Goal: Navigation & Orientation: Go to known website

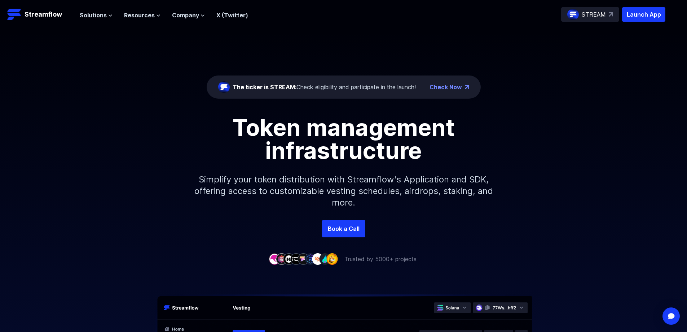
click at [135, 7] on header "Streamflow Launch App STREAM Solutions Overview Streamflow features an all-in-o…" at bounding box center [343, 14] width 687 height 29
click at [141, 16] on span "Resources" at bounding box center [139, 15] width 31 height 9
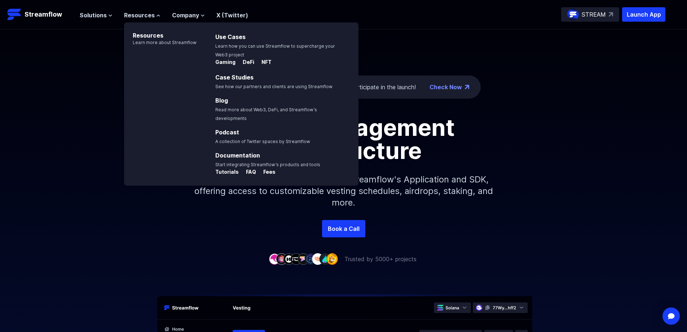
click at [157, 36] on p "Resources" at bounding box center [160, 30] width 73 height 17
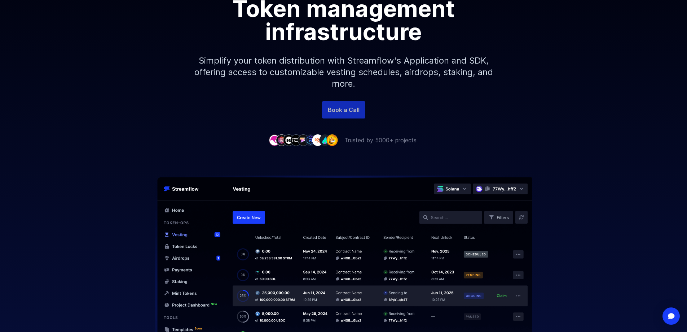
scroll to position [120, 0]
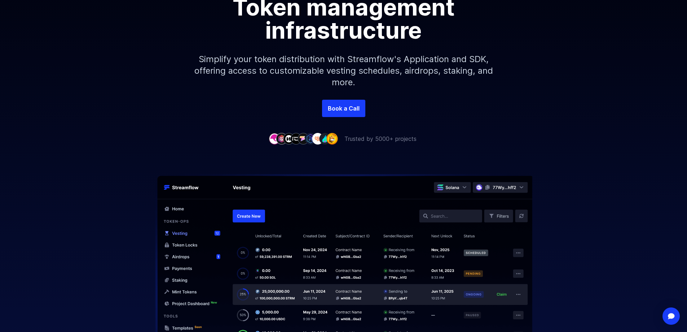
click at [347, 93] on p "Simplify your token distribution with Streamflow's Application and SDK, offerin…" at bounding box center [344, 71] width 310 height 58
click at [340, 109] on link "Book a Call" at bounding box center [343, 108] width 43 height 17
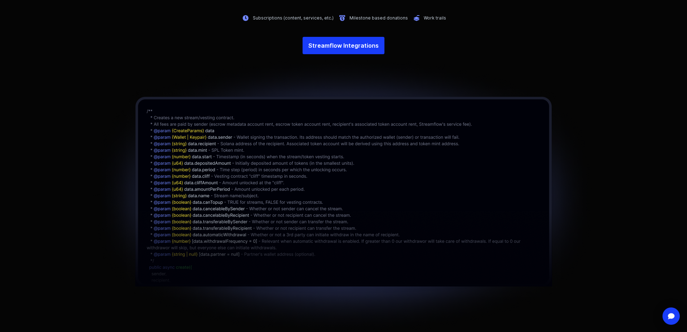
scroll to position [1744, 0]
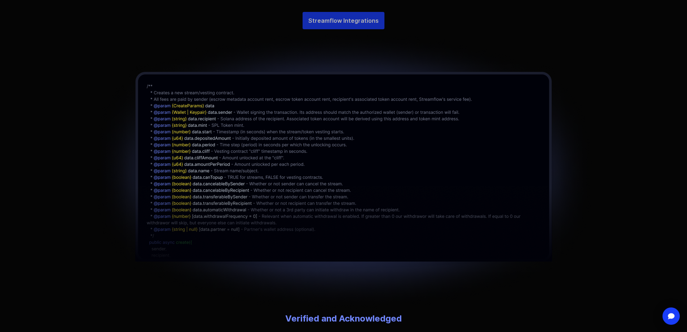
click at [343, 21] on link "Streamflow Integrations" at bounding box center [344, 20] width 82 height 17
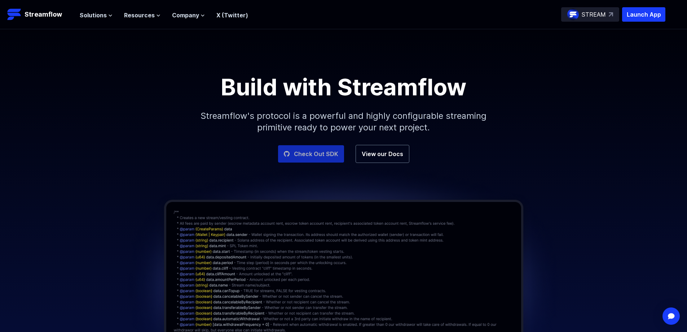
click at [326, 149] on link "Check Out SDK" at bounding box center [311, 153] width 66 height 17
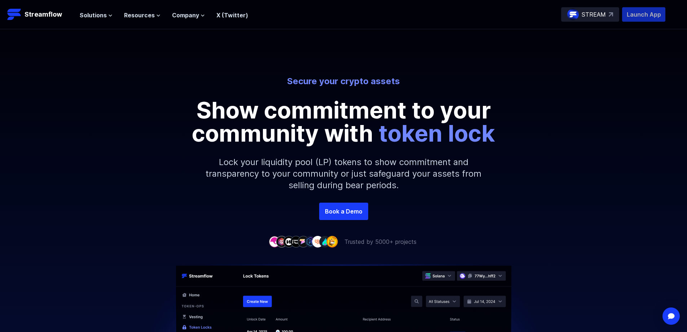
click at [652, 13] on p "Launch App" at bounding box center [643, 14] width 43 height 14
